Goal: Find specific page/section: Find specific page/section

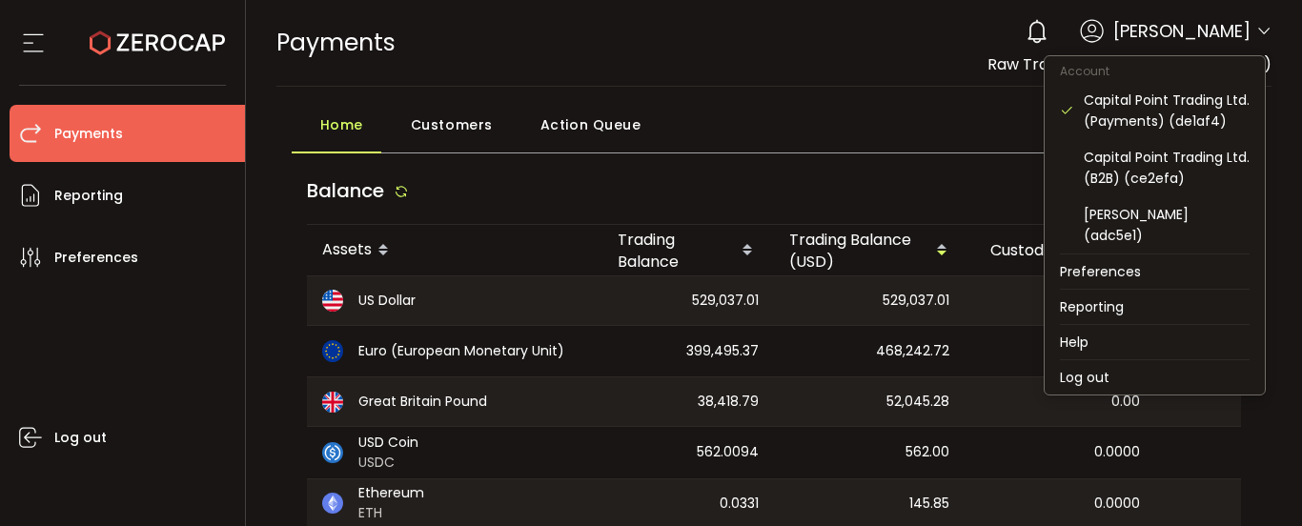
click at [1256, 25] on icon at bounding box center [1263, 31] width 15 height 15
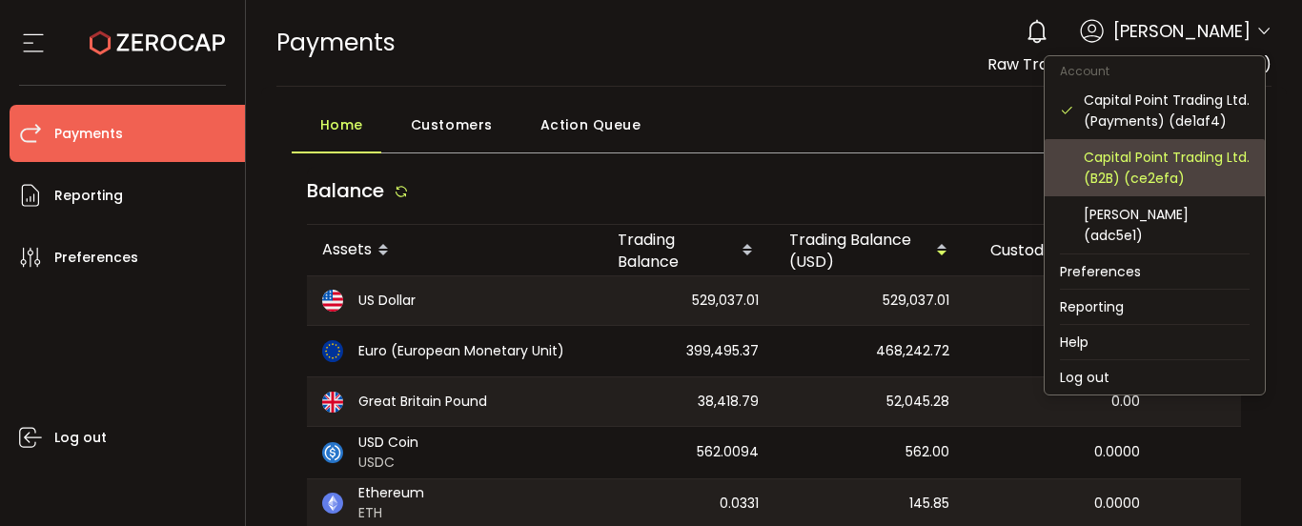
click at [1176, 175] on div "Capital Point Trading Ltd. (B2B) (ce2efa)" at bounding box center [1166, 168] width 166 height 42
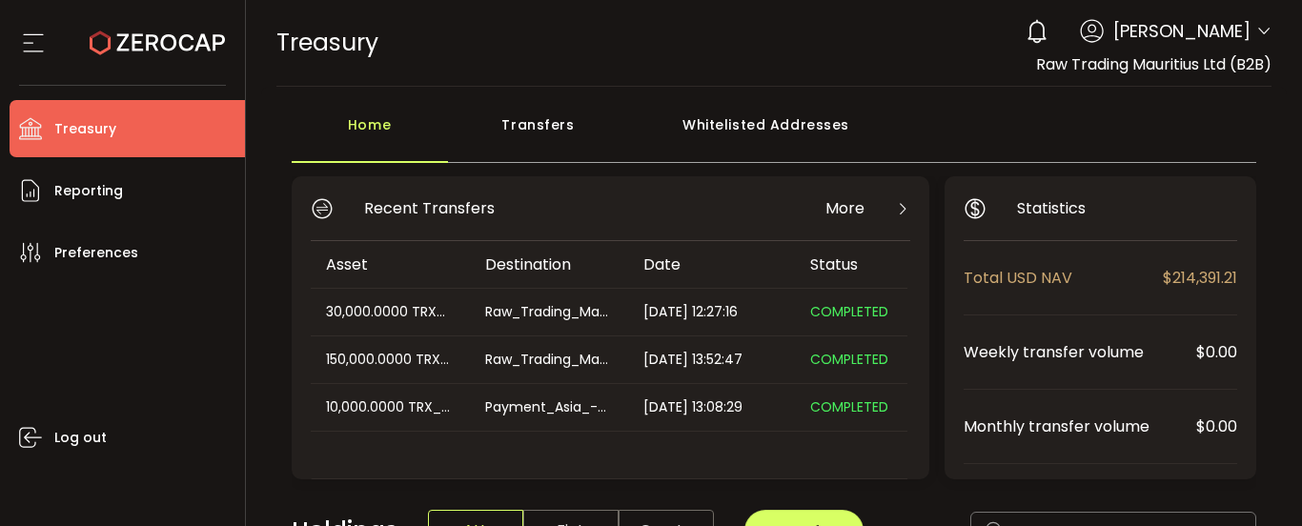
click at [1159, 60] on span "Raw Trading Mauritius Ltd (B2B)" at bounding box center [1153, 64] width 235 height 22
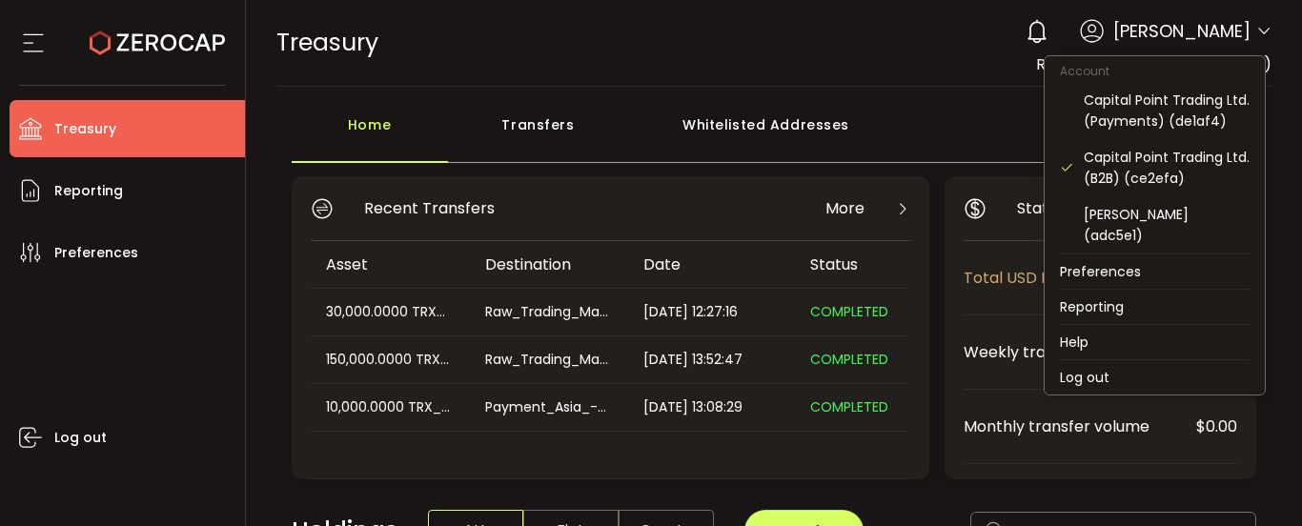
click at [1256, 31] on icon at bounding box center [1263, 31] width 15 height 15
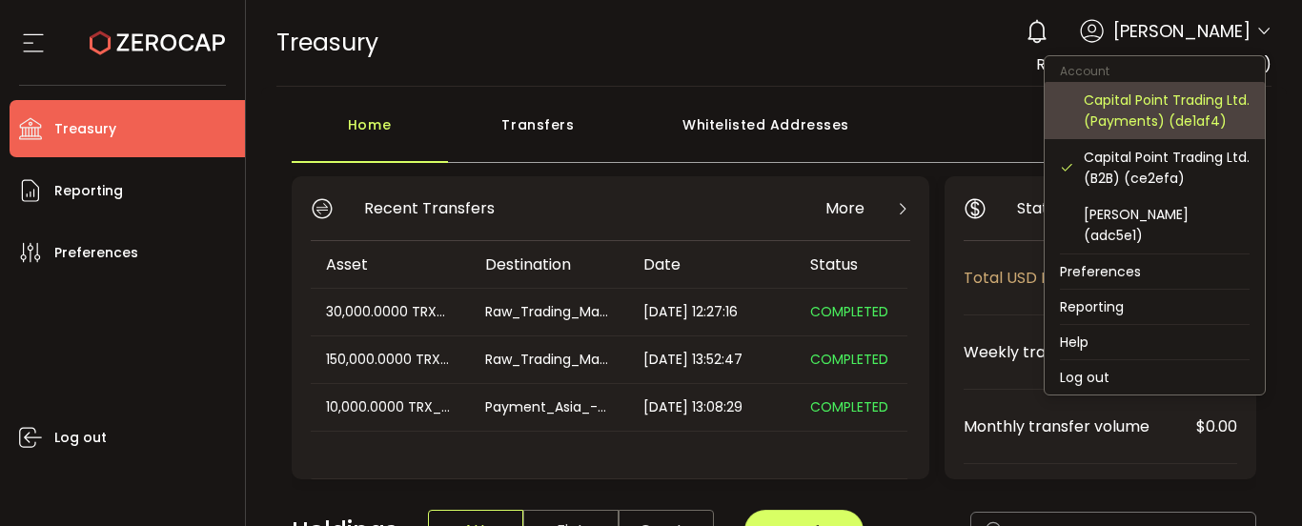
click at [1146, 124] on div "Capital Point Trading Ltd. (Payments) (de1af4)" at bounding box center [1166, 111] width 166 height 42
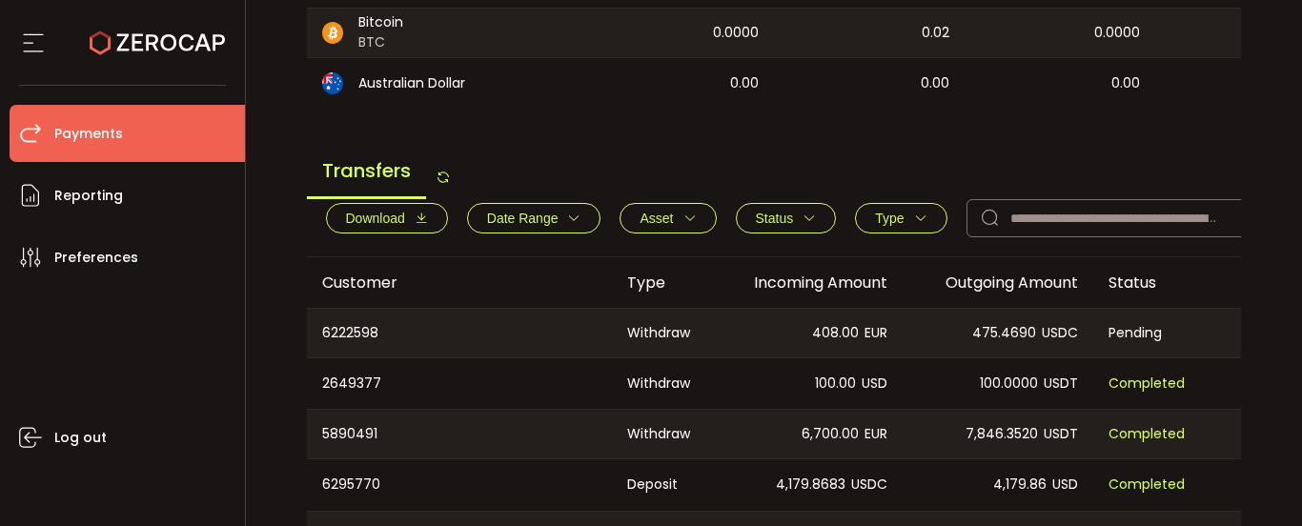
scroll to position [667, 0]
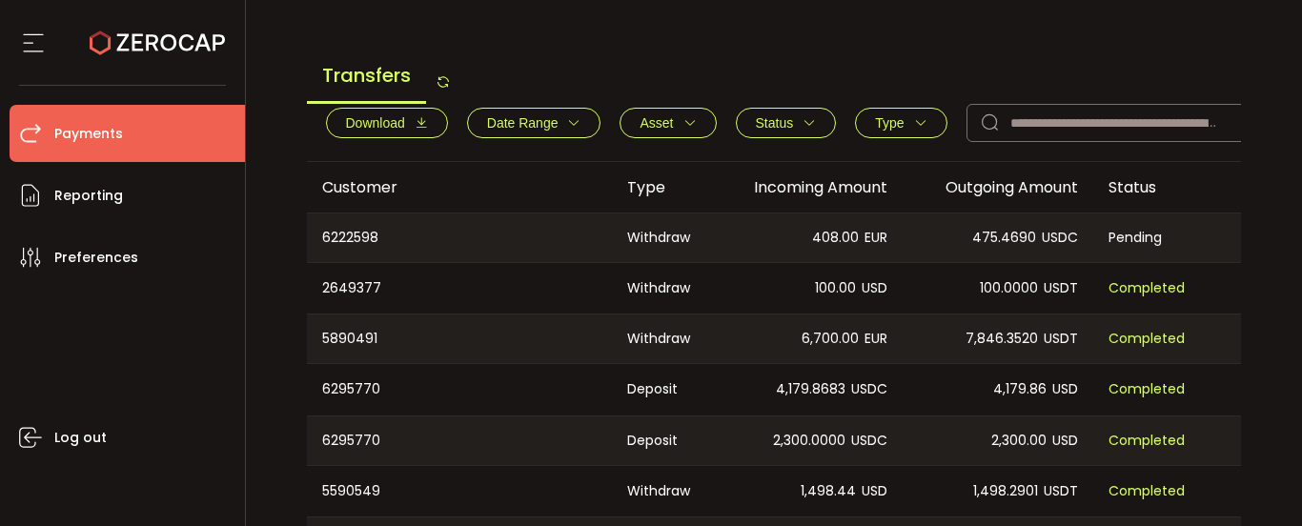
click at [421, 130] on icon "button" at bounding box center [420, 122] width 13 height 13
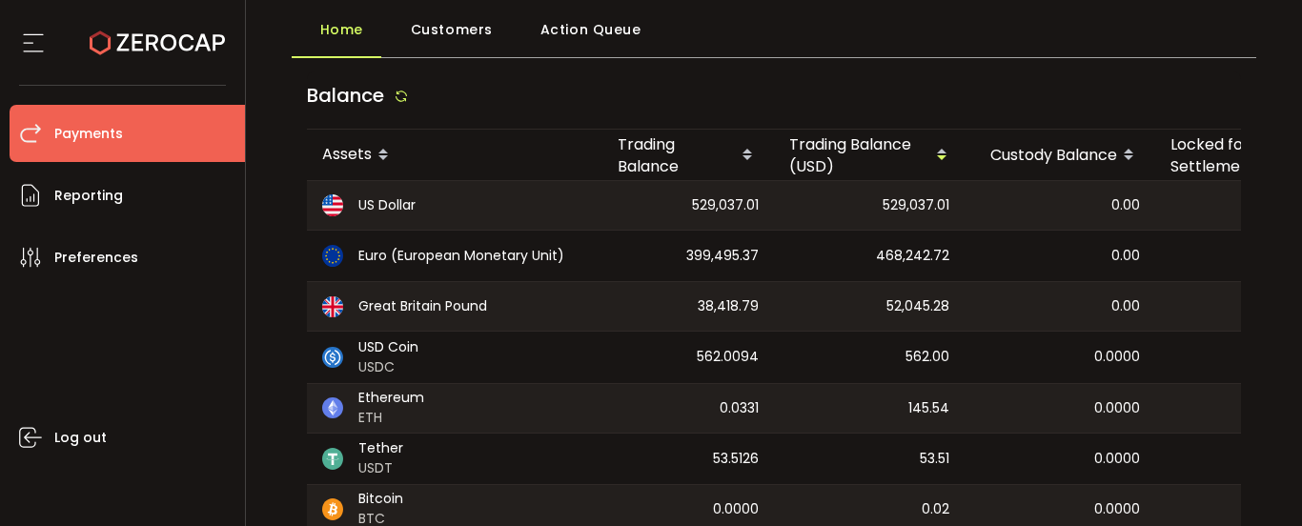
scroll to position [191, 0]
